Goal: Navigation & Orientation: Find specific page/section

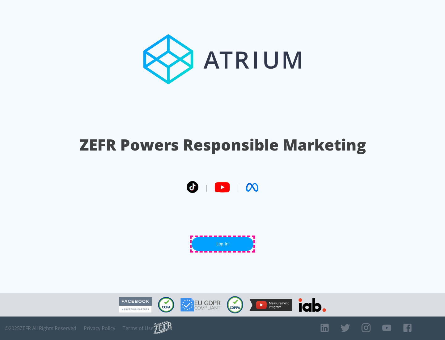
click at [222, 244] on link "Log In" at bounding box center [223, 244] width 62 height 14
